Goal: Task Accomplishment & Management: Complete application form

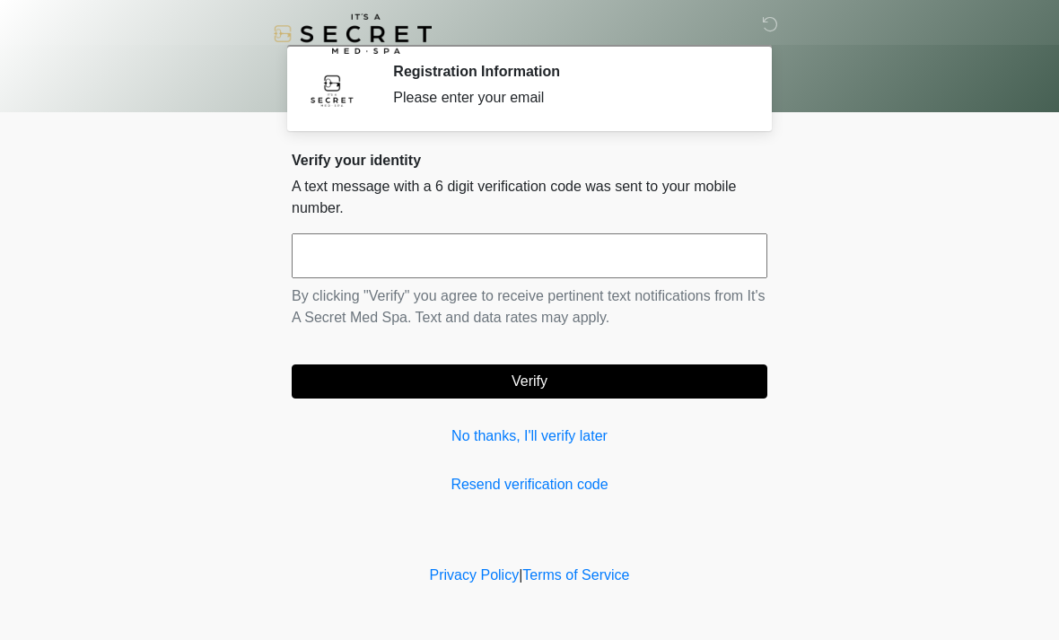
click at [484, 439] on link "No thanks, I'll verify later" at bounding box center [530, 437] width 476 height 22
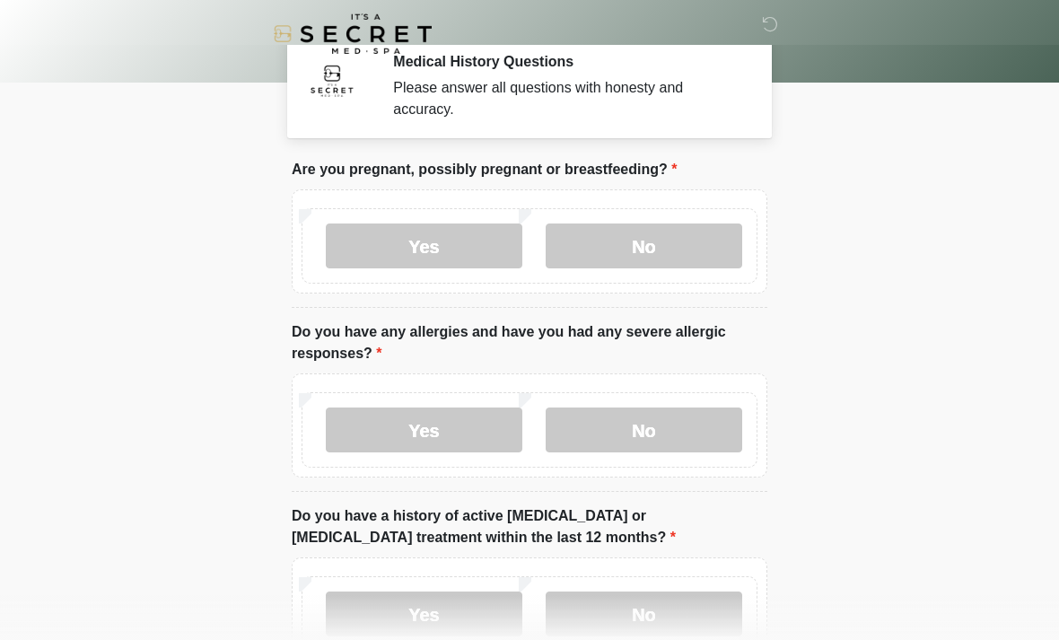
scroll to position [51, 0]
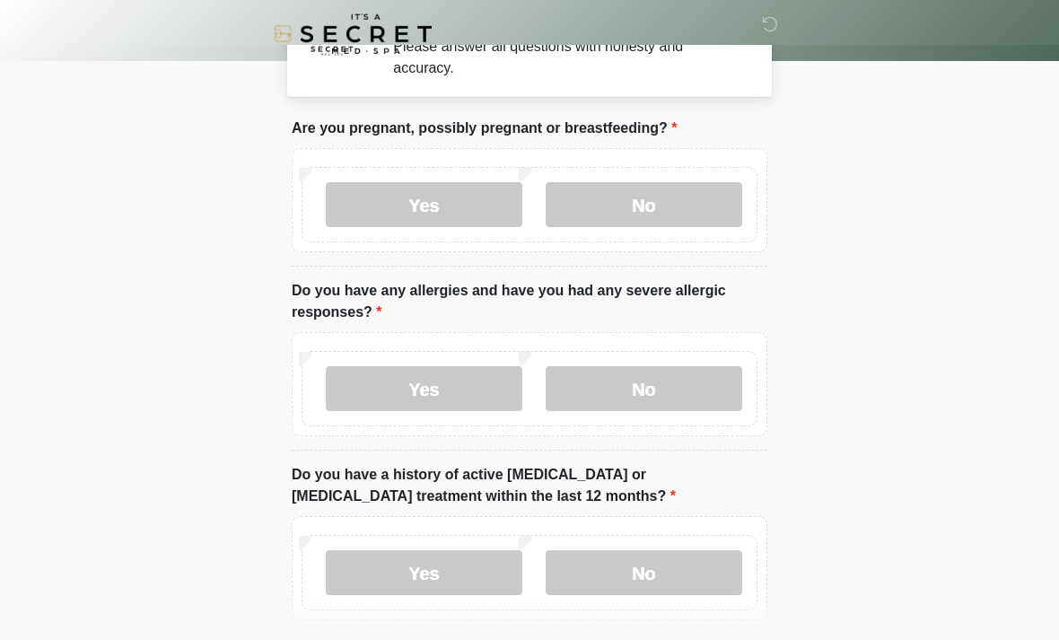
click at [662, 198] on label "No" at bounding box center [644, 204] width 197 height 45
click at [651, 392] on label "No" at bounding box center [644, 388] width 197 height 45
click at [661, 578] on label "No" at bounding box center [644, 572] width 197 height 45
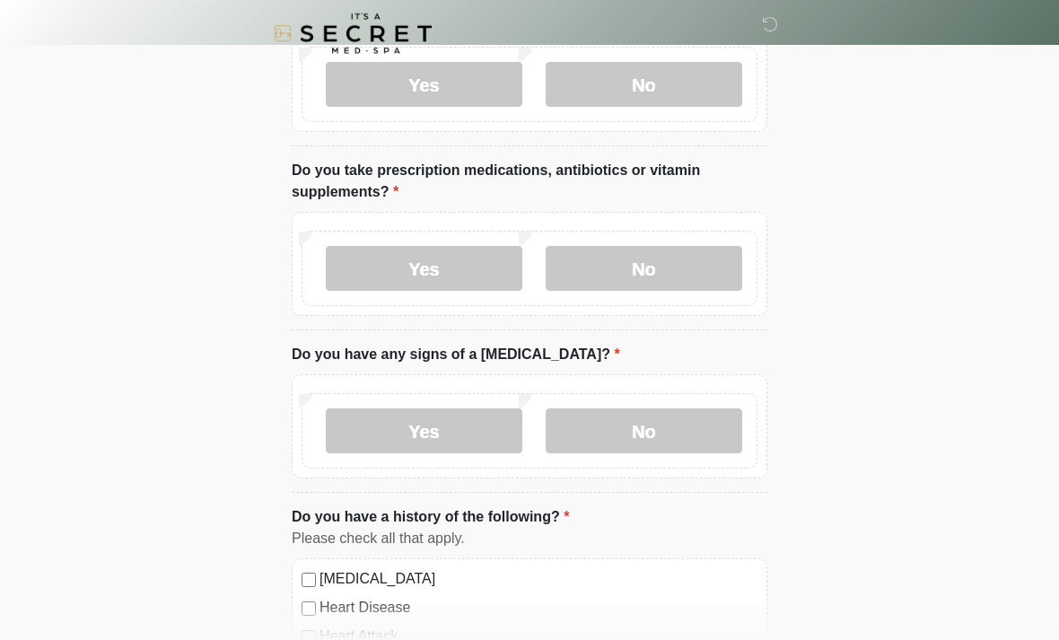
scroll to position [540, 0]
click at [645, 263] on label "No" at bounding box center [644, 268] width 197 height 45
click at [662, 437] on label "No" at bounding box center [644, 430] width 197 height 45
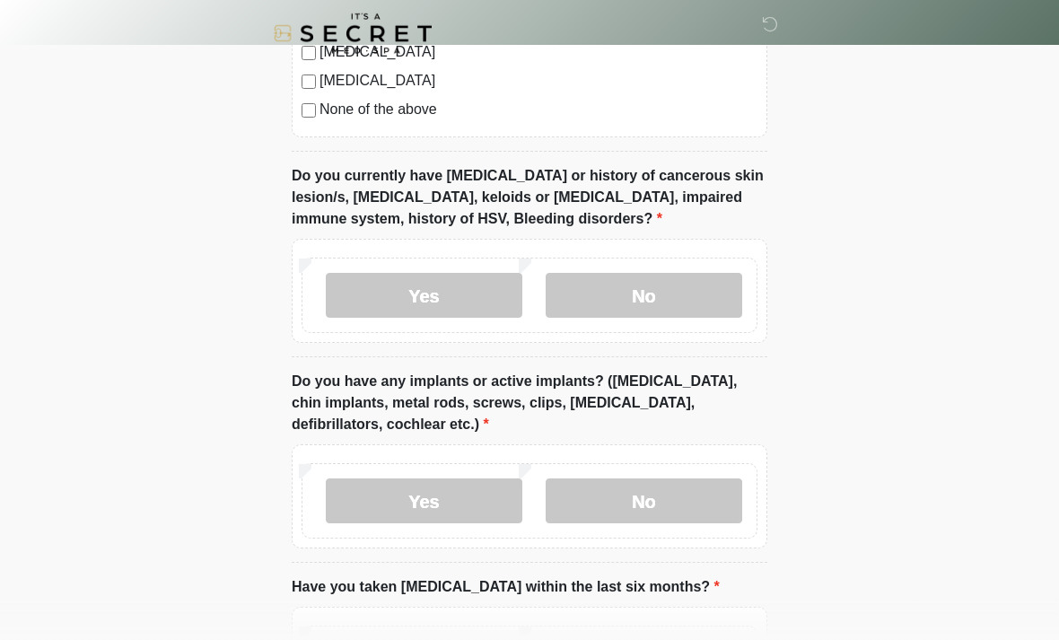
scroll to position [1333, 0]
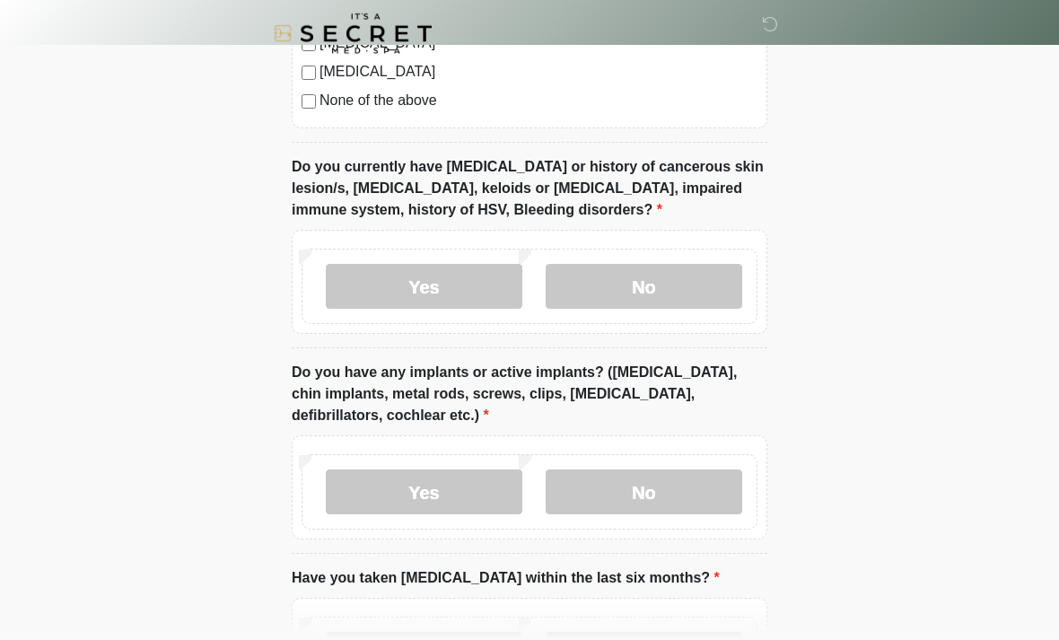
click at [654, 295] on label "No" at bounding box center [644, 287] width 197 height 45
click at [667, 495] on label "No" at bounding box center [644, 491] width 197 height 45
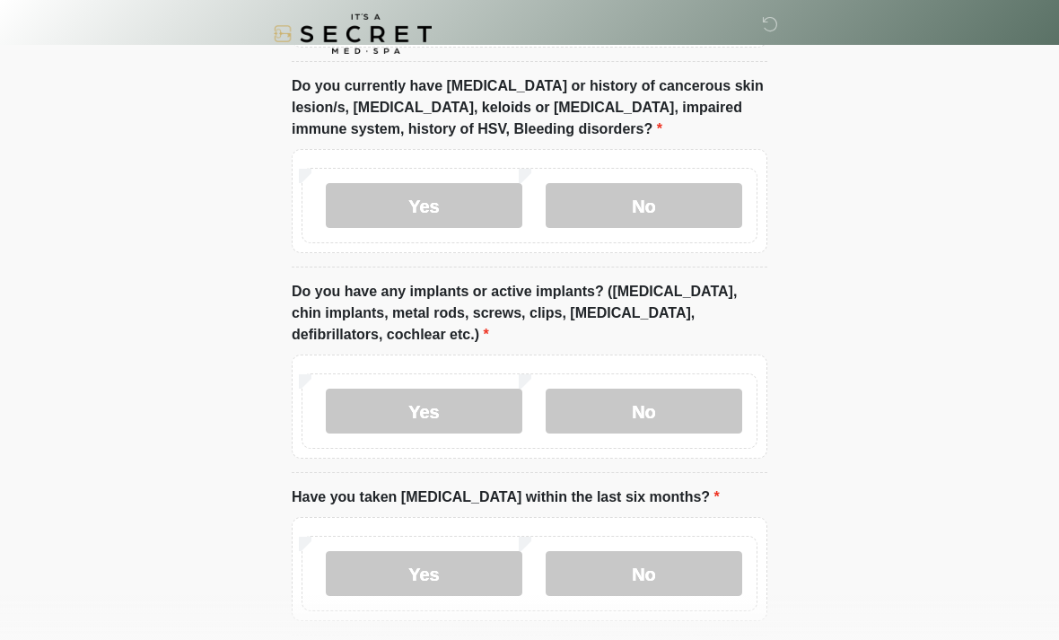
scroll to position [1495, 0]
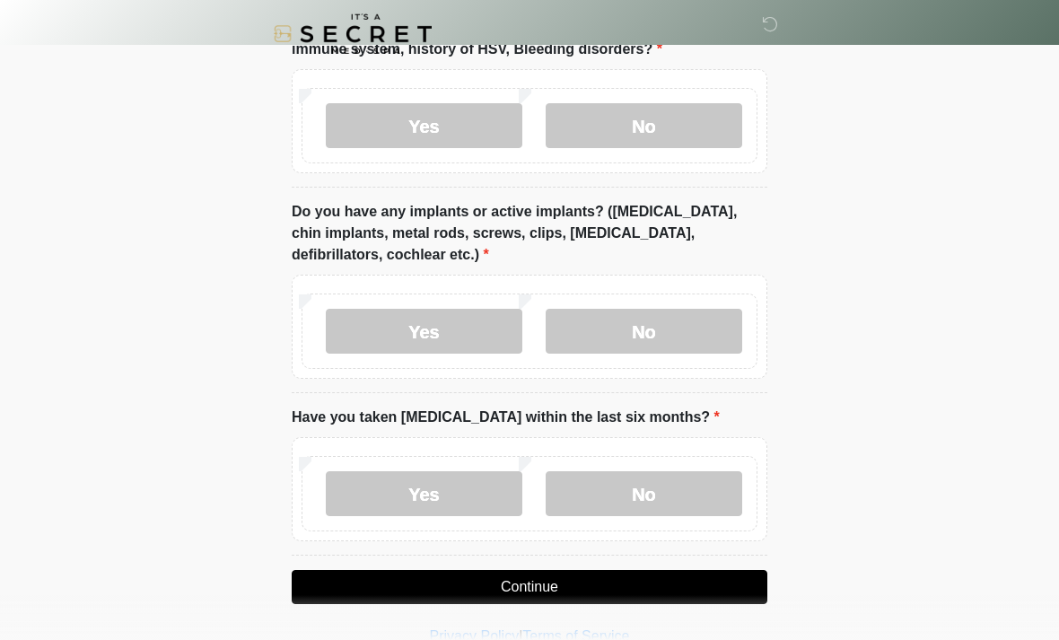
click at [355, 578] on button "Continue" at bounding box center [530, 587] width 476 height 34
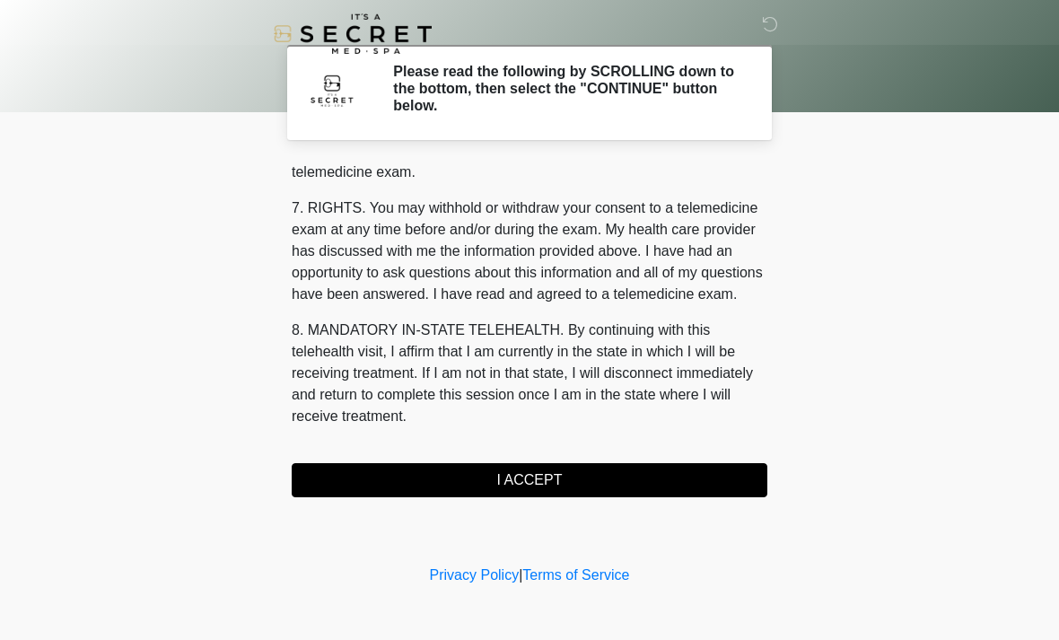
scroll to position [760, 0]
click at [328, 486] on button "I ACCEPT" at bounding box center [530, 480] width 476 height 34
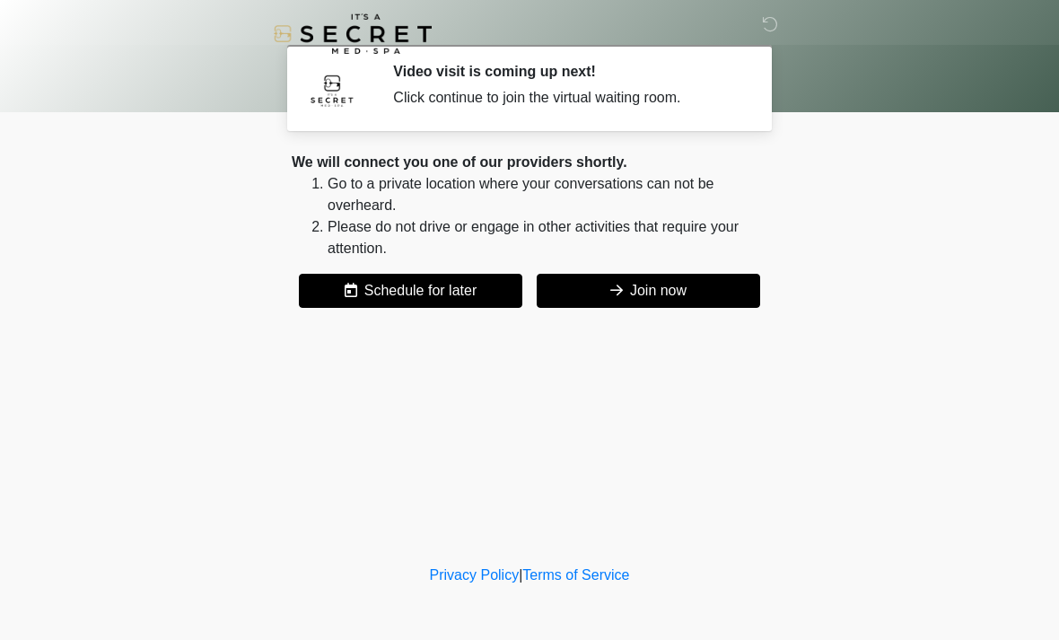
click at [627, 284] on button "Join now" at bounding box center [649, 291] width 224 height 34
